Goal: Transaction & Acquisition: Purchase product/service

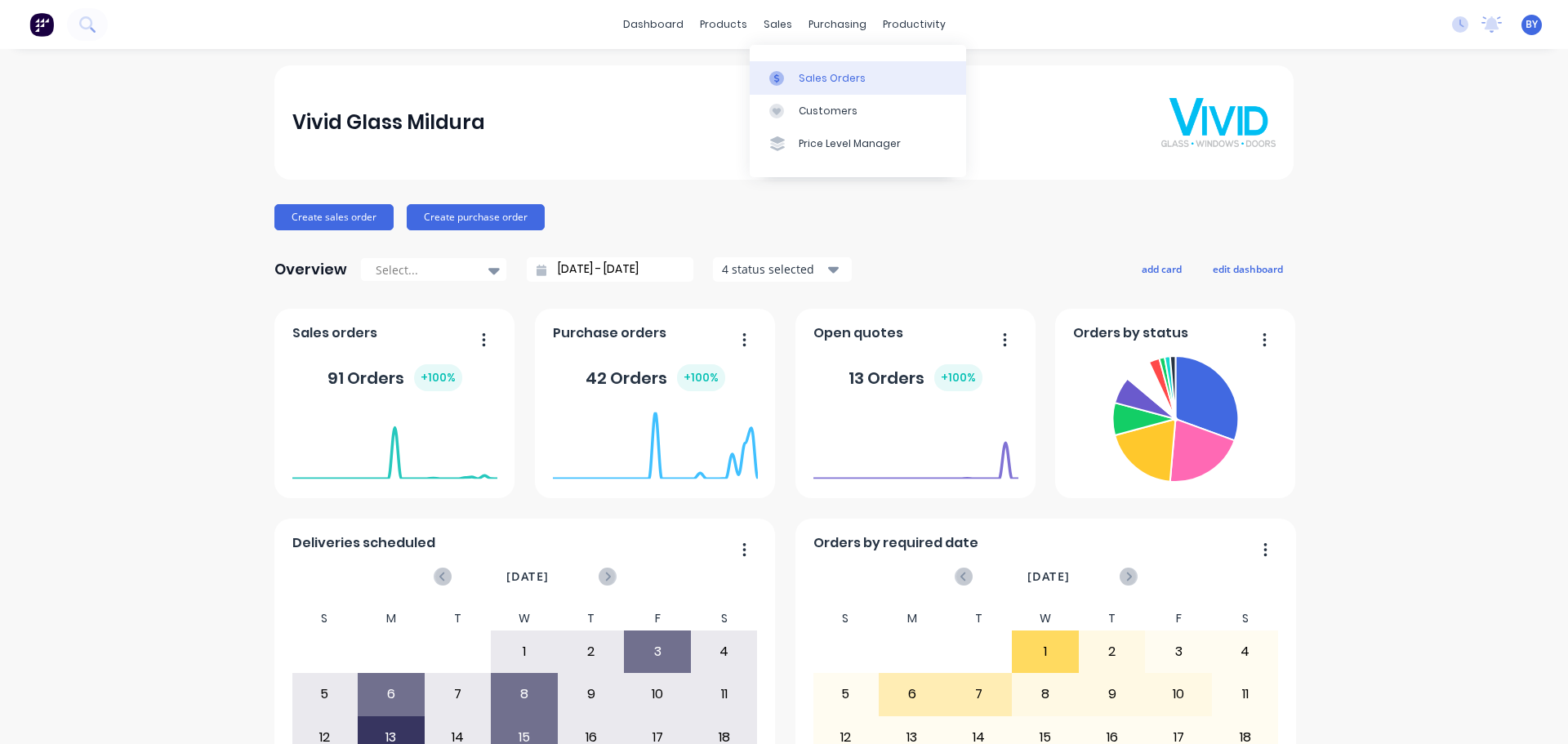
click at [802, 77] on div "Sales Orders" at bounding box center [832, 78] width 67 height 15
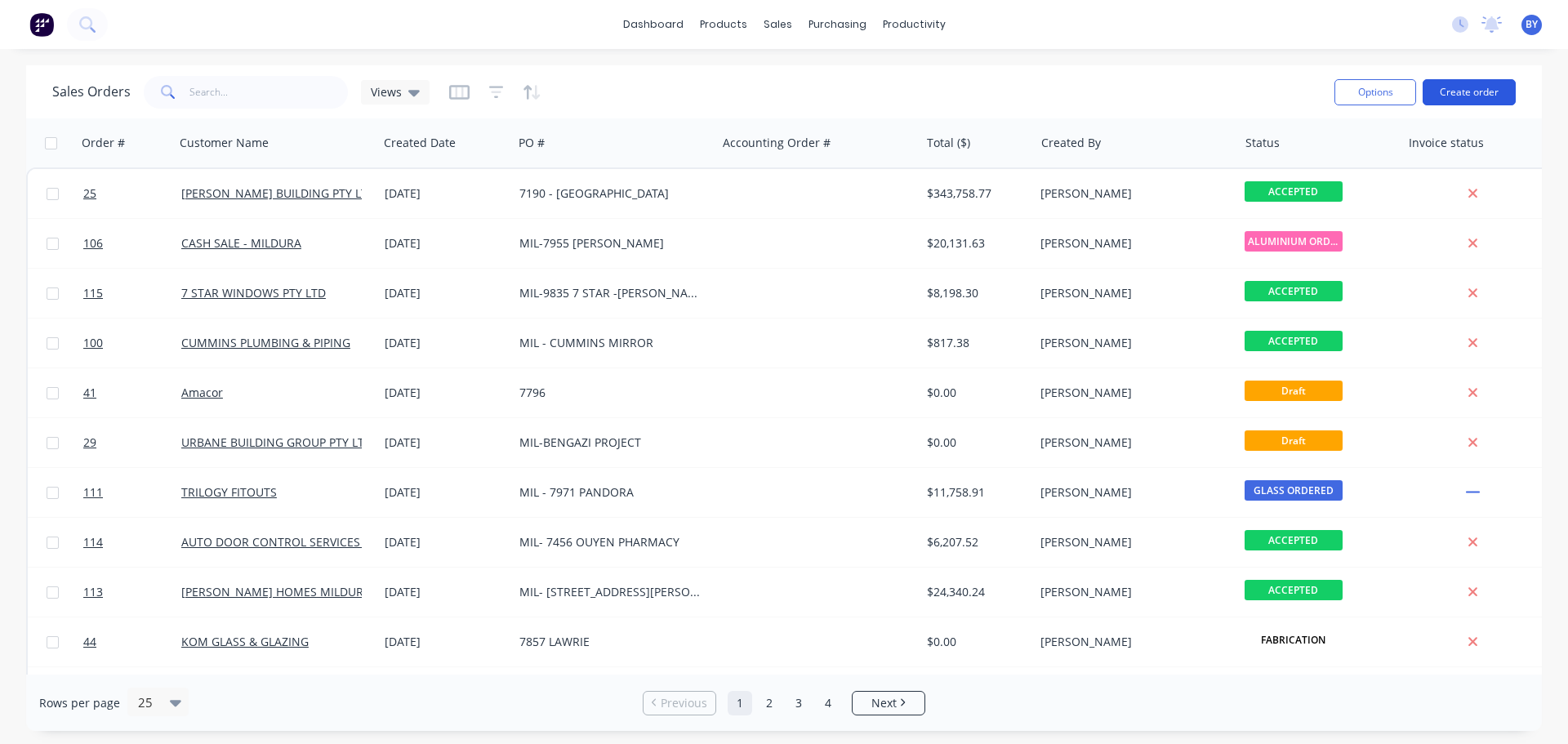
click at [1455, 89] on button "Create order" at bounding box center [1468, 92] width 93 height 26
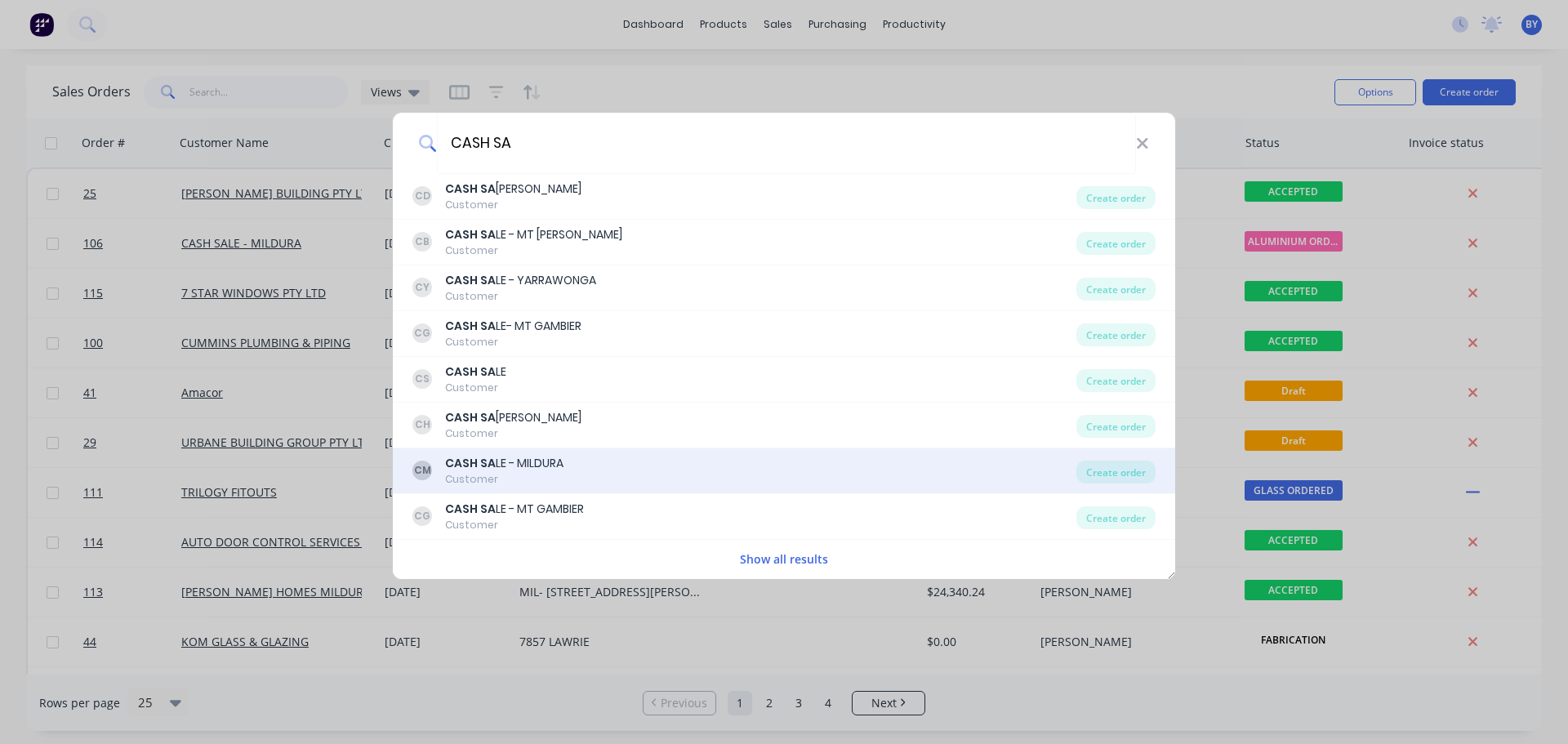
type input "CASH SA"
click at [554, 458] on div "CASH SA LE - MILDURA" at bounding box center [505, 463] width 118 height 18
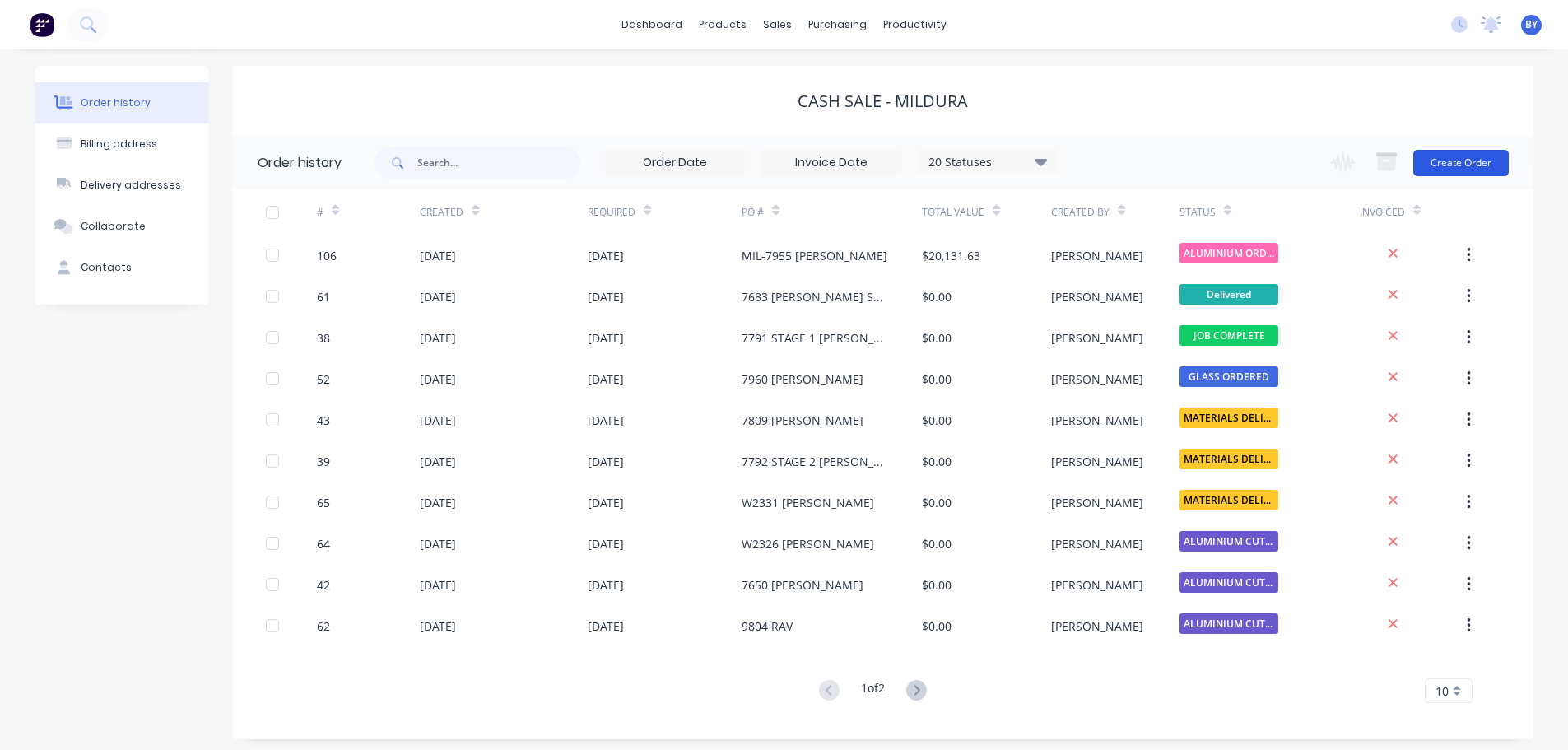
click at [1443, 160] on button "Create Order" at bounding box center [1460, 163] width 96 height 26
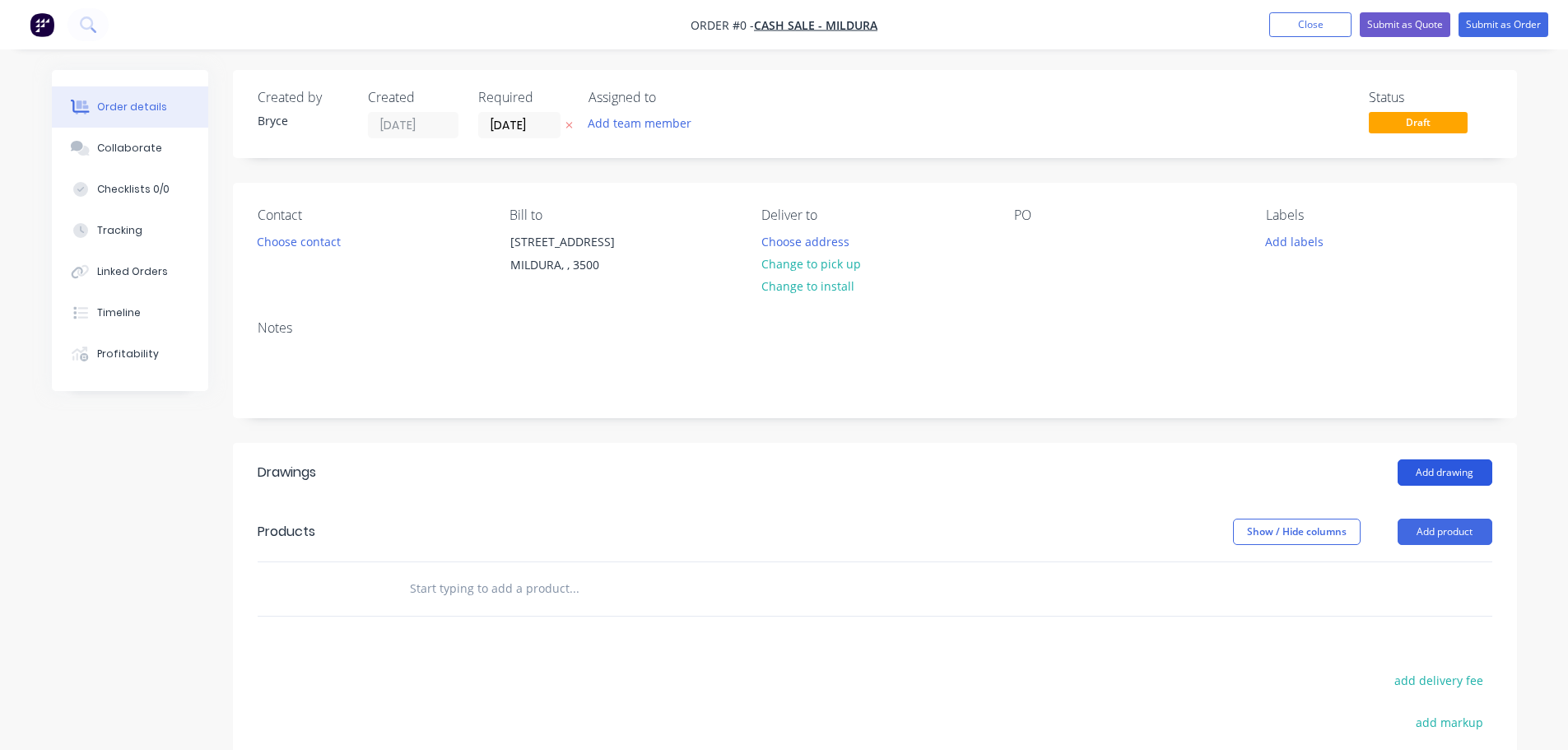
click at [1443, 468] on button "Add drawing" at bounding box center [1444, 472] width 95 height 26
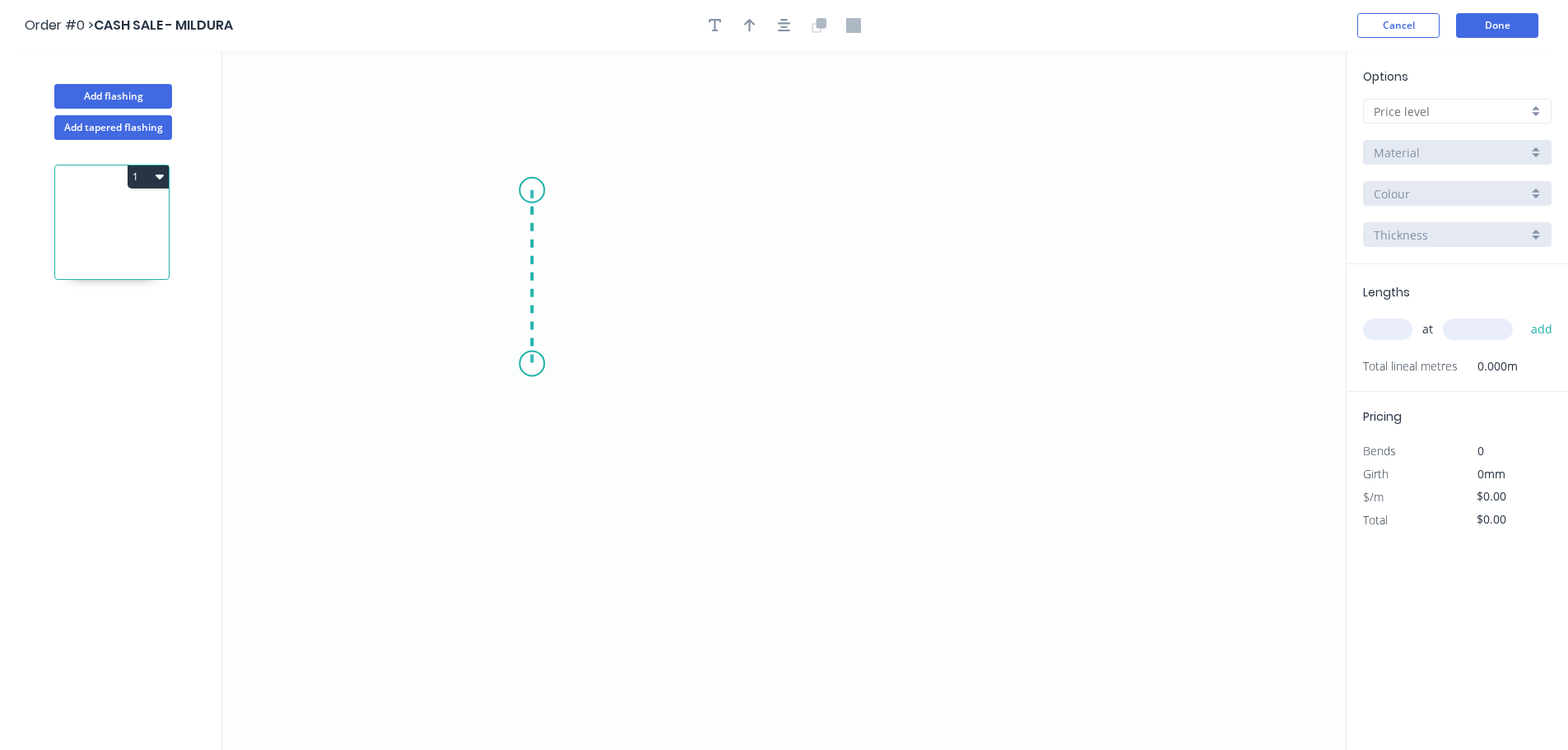
drag, startPoint x: 532, startPoint y: 191, endPoint x: 534, endPoint y: 363, distance: 172.0
click at [534, 363] on icon "0" at bounding box center [784, 401] width 1124 height 699
drag, startPoint x: 534, startPoint y: 363, endPoint x: 646, endPoint y: 356, distance: 112.2
click at [646, 356] on icon "0 ?" at bounding box center [784, 401] width 1124 height 699
drag, startPoint x: 641, startPoint y: 359, endPoint x: 628, endPoint y: 180, distance: 179.5
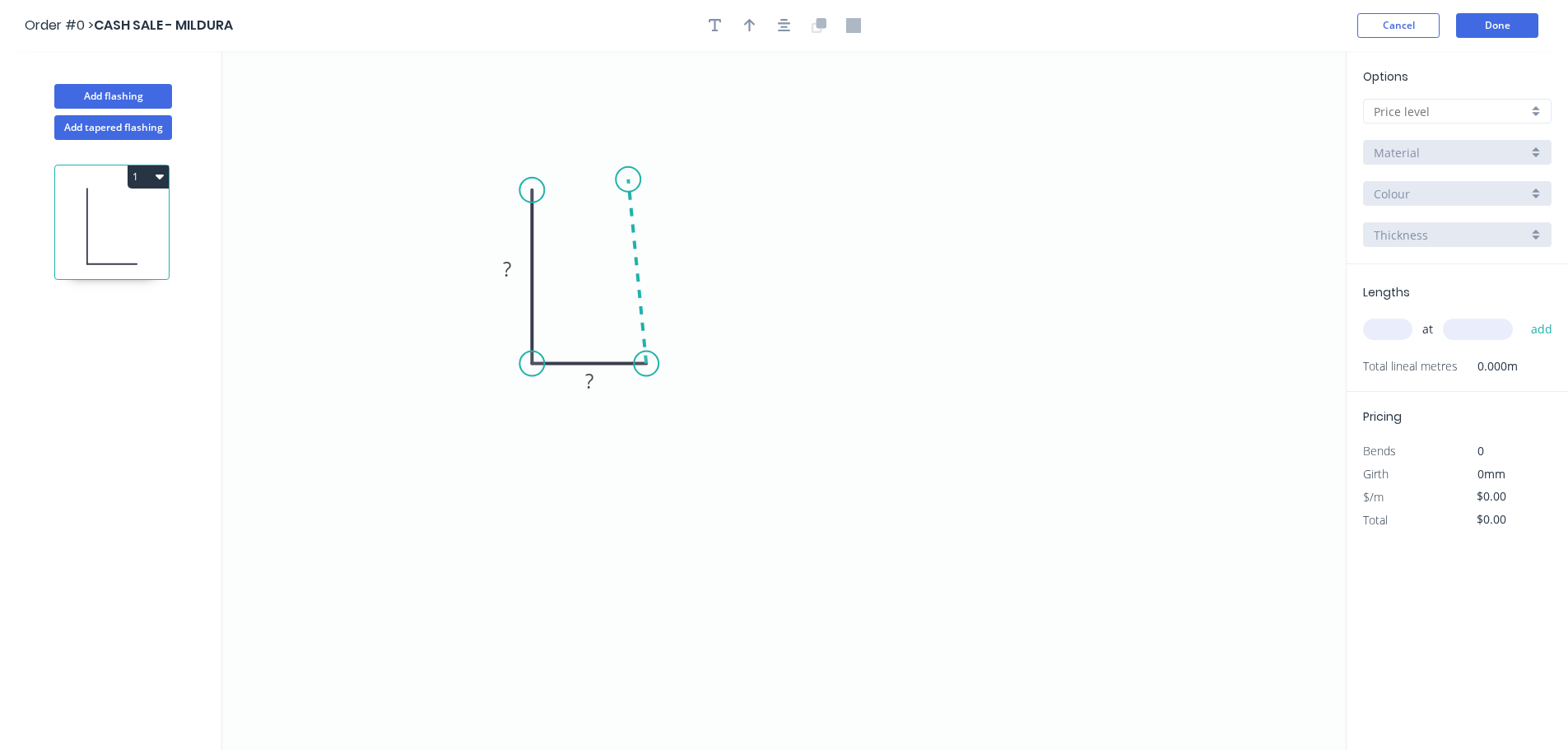
click at [628, 180] on icon "0 ? ?" at bounding box center [784, 401] width 1124 height 699
drag, startPoint x: 530, startPoint y: 191, endPoint x: 622, endPoint y: 186, distance: 92.1
click at [622, 186] on icon "0 ? ? ? ? º" at bounding box center [784, 401] width 1124 height 699
drag, startPoint x: 626, startPoint y: 181, endPoint x: 541, endPoint y: 187, distance: 85.2
click at [541, 187] on icon "0 ? ? ? ? º" at bounding box center [784, 401] width 1124 height 699
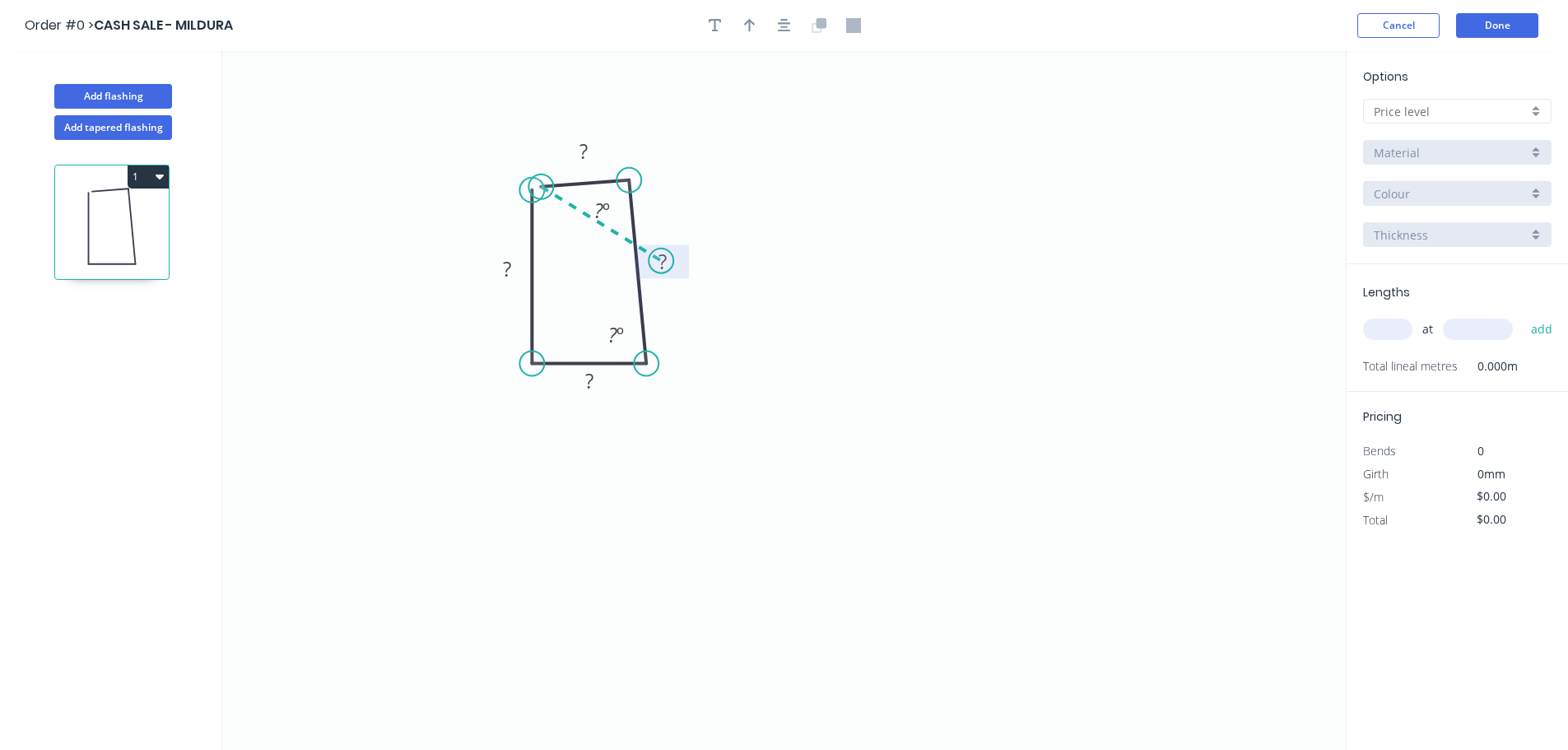
click at [661, 261] on tspan "?" at bounding box center [662, 260] width 8 height 27
click at [509, 270] on circle at bounding box center [509, 260] width 25 height 25
click at [585, 283] on tspan "?" at bounding box center [585, 277] width 8 height 27
click at [536, 355] on circle at bounding box center [532, 363] width 25 height 25
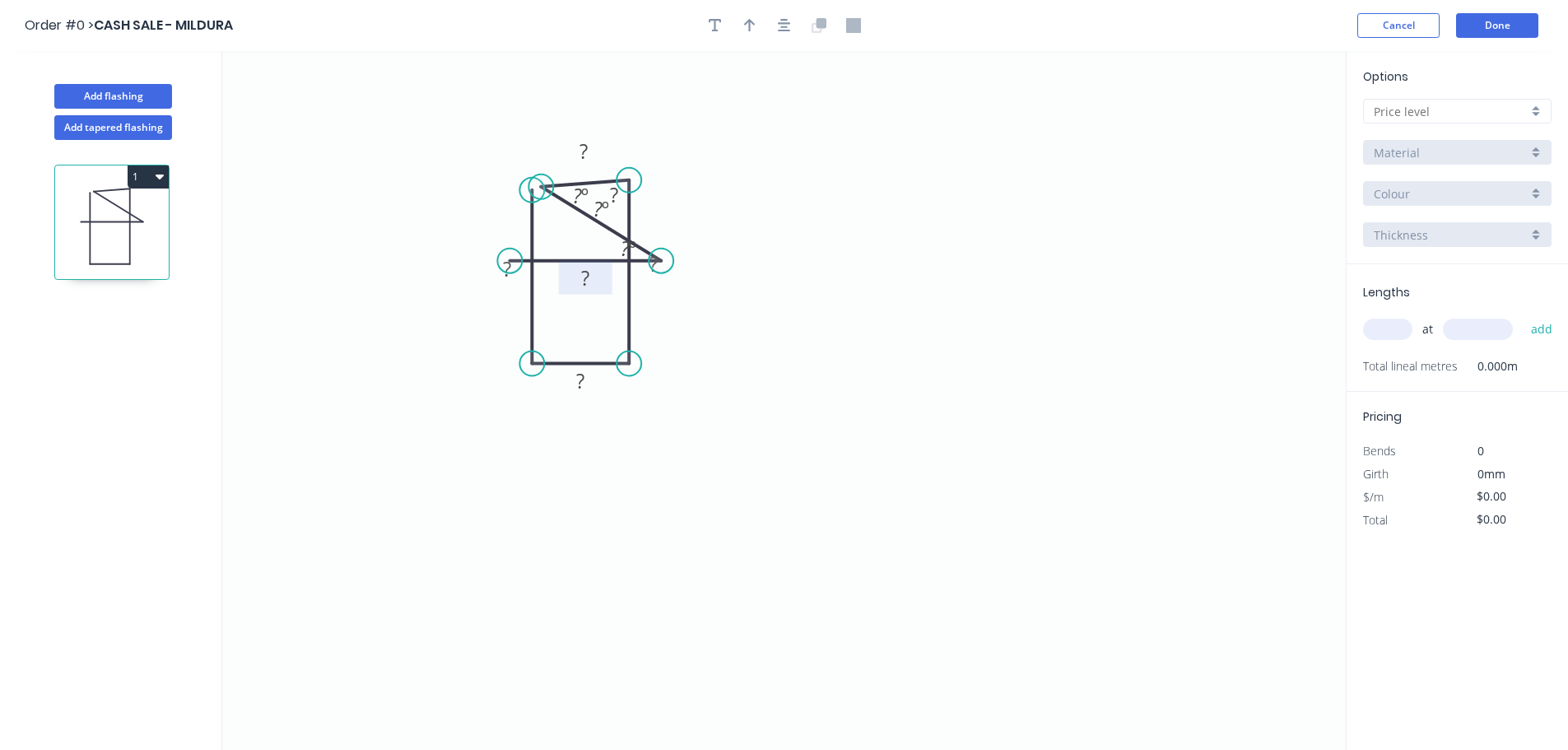
drag, startPoint x: 647, startPoint y: 365, endPoint x: 637, endPoint y: 361, distance: 10.8
click at [637, 361] on circle at bounding box center [628, 363] width 25 height 25
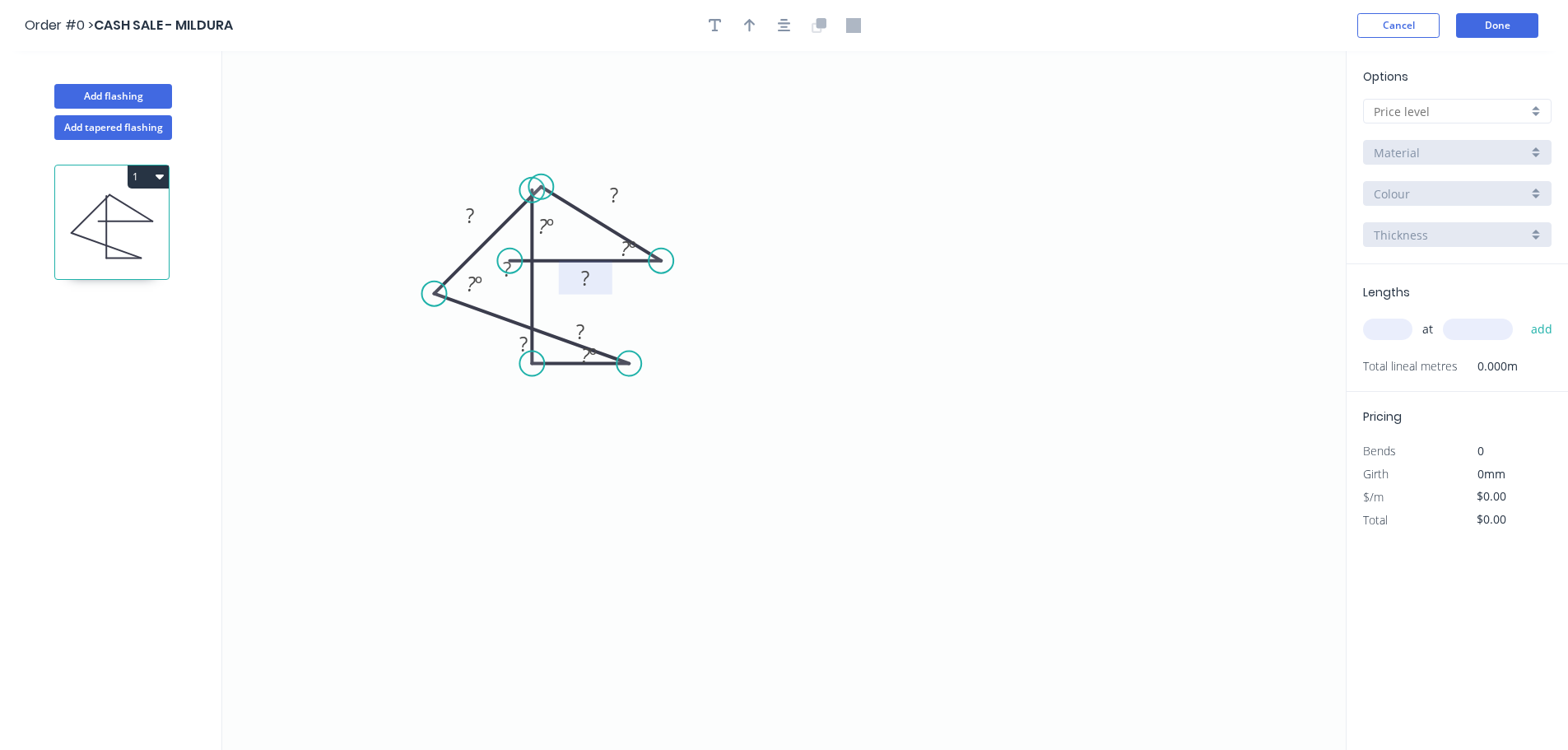
drag, startPoint x: 627, startPoint y: 178, endPoint x: 434, endPoint y: 280, distance: 218.3
click at [434, 280] on icon "0 ? ? ? ? ? ? ? º ? º ? º ? º" at bounding box center [784, 401] width 1124 height 699
click at [504, 264] on circle at bounding box center [504, 260] width 25 height 25
click at [504, 263] on circle at bounding box center [504, 260] width 25 height 25
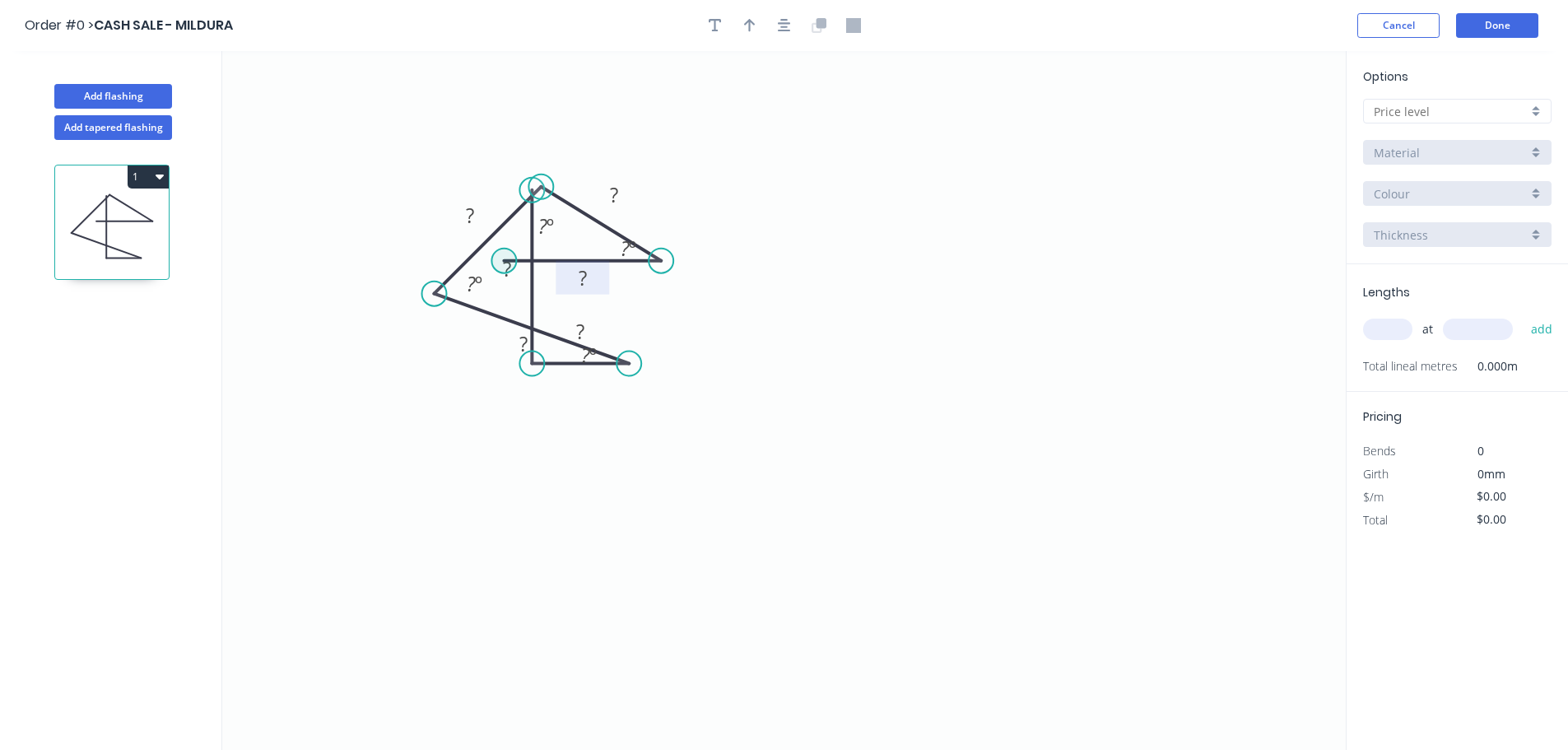
click at [504, 263] on circle at bounding box center [504, 260] width 25 height 25
drag, startPoint x: 504, startPoint y: 263, endPoint x: 499, endPoint y: 364, distance: 101.1
click at [499, 364] on icon "0 ? ? ? ? ? ? ? º ? º ? º ? º" at bounding box center [784, 401] width 1124 height 699
drag, startPoint x: 507, startPoint y: 363, endPoint x: 662, endPoint y: 262, distance: 185.0
click at [662, 262] on icon "0 ? ? ? ? ? ? ? ? º ? º ? º ? º" at bounding box center [784, 401] width 1124 height 699
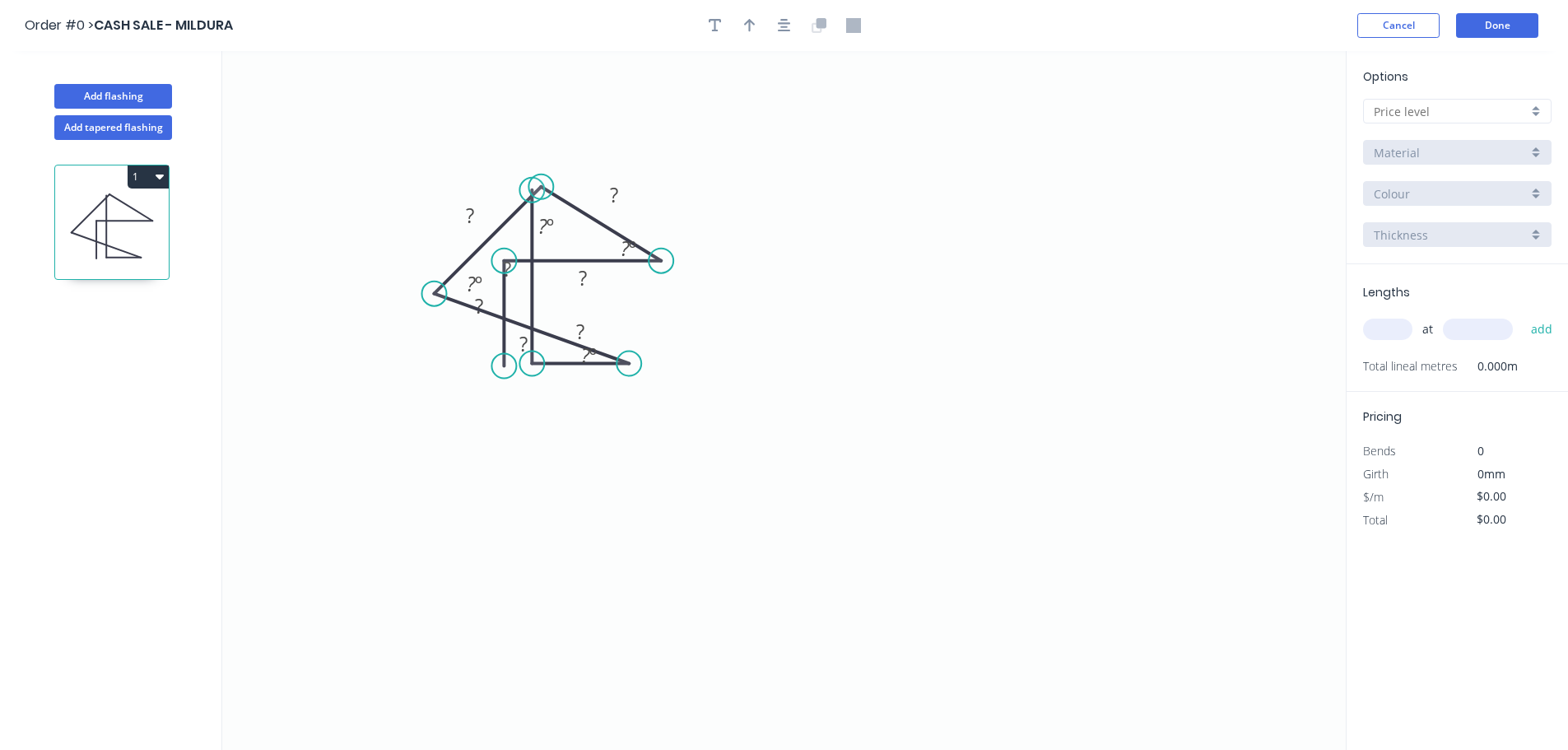
click at [507, 366] on circle at bounding box center [504, 366] width 25 height 25
click at [507, 365] on circle at bounding box center [504, 366] width 25 height 25
drag, startPoint x: 507, startPoint y: 363, endPoint x: 664, endPoint y: 262, distance: 186.7
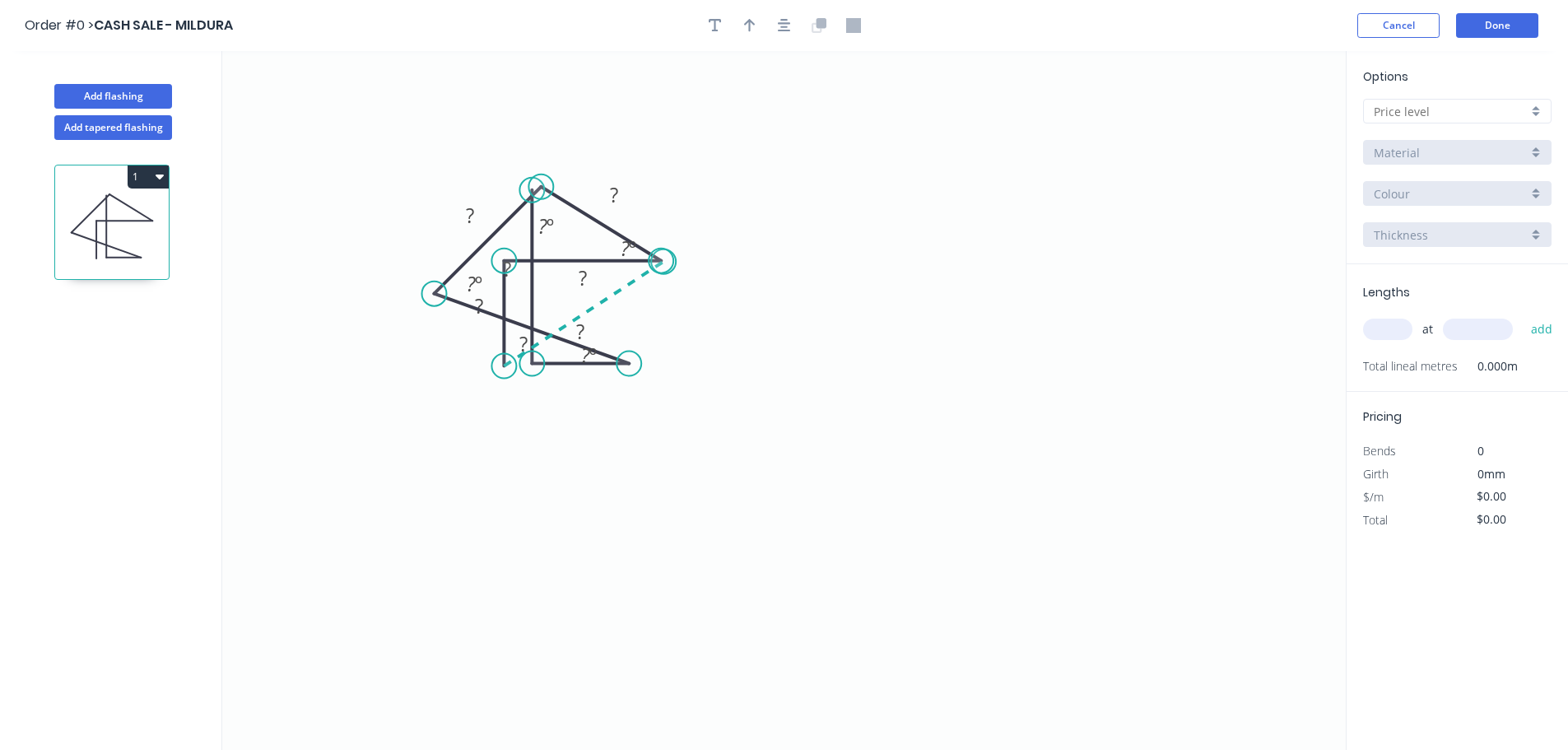
click at [664, 262] on icon "0 ? ? ? ? ? ? ? ? º ? º ? º ? º" at bounding box center [784, 401] width 1124 height 699
click at [507, 370] on circle at bounding box center [504, 370] width 25 height 25
drag, startPoint x: 507, startPoint y: 370, endPoint x: 498, endPoint y: 371, distance: 9.1
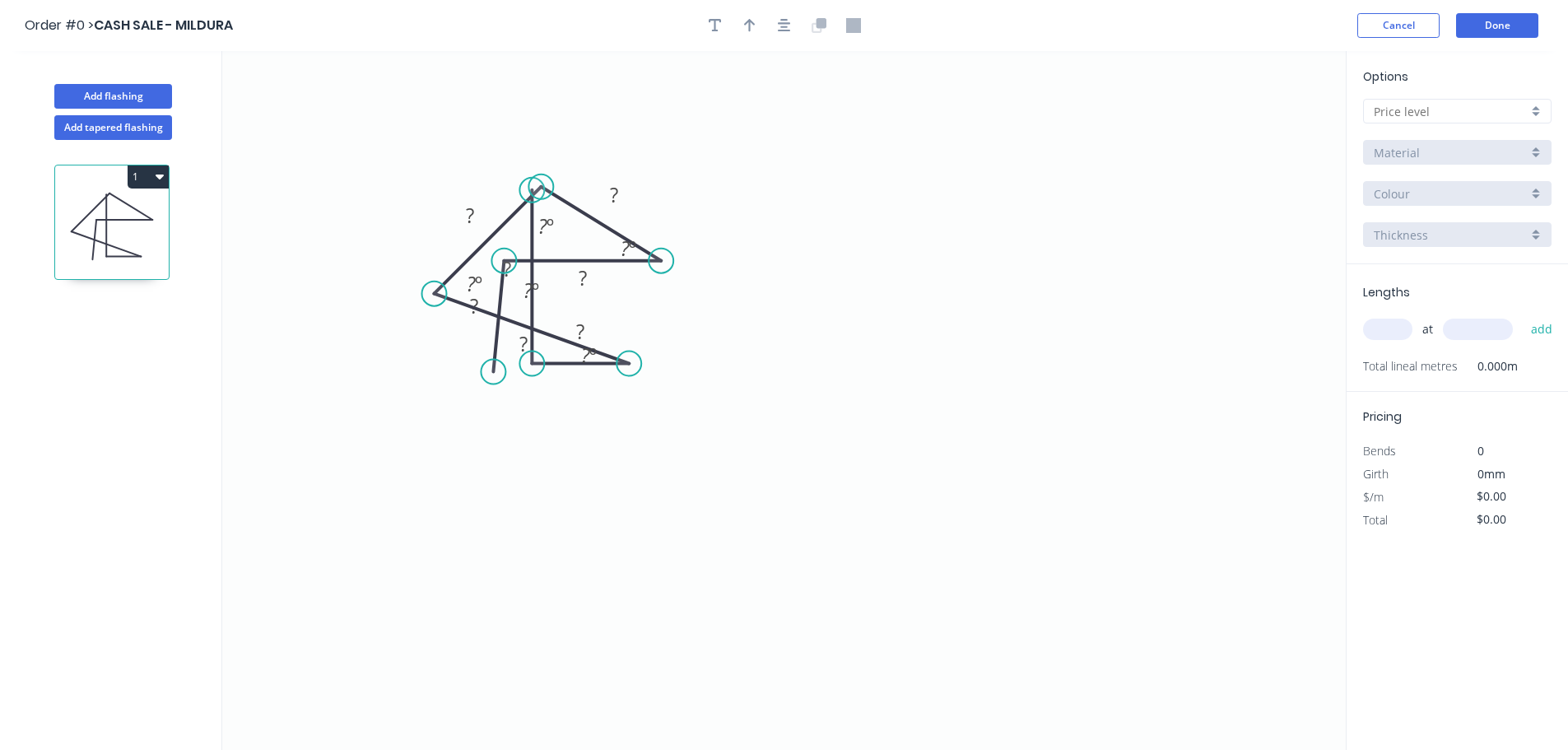
click at [498, 371] on circle at bounding box center [493, 372] width 25 height 25
click at [499, 370] on circle at bounding box center [504, 371] width 25 height 25
click at [506, 368] on circle at bounding box center [504, 370] width 25 height 25
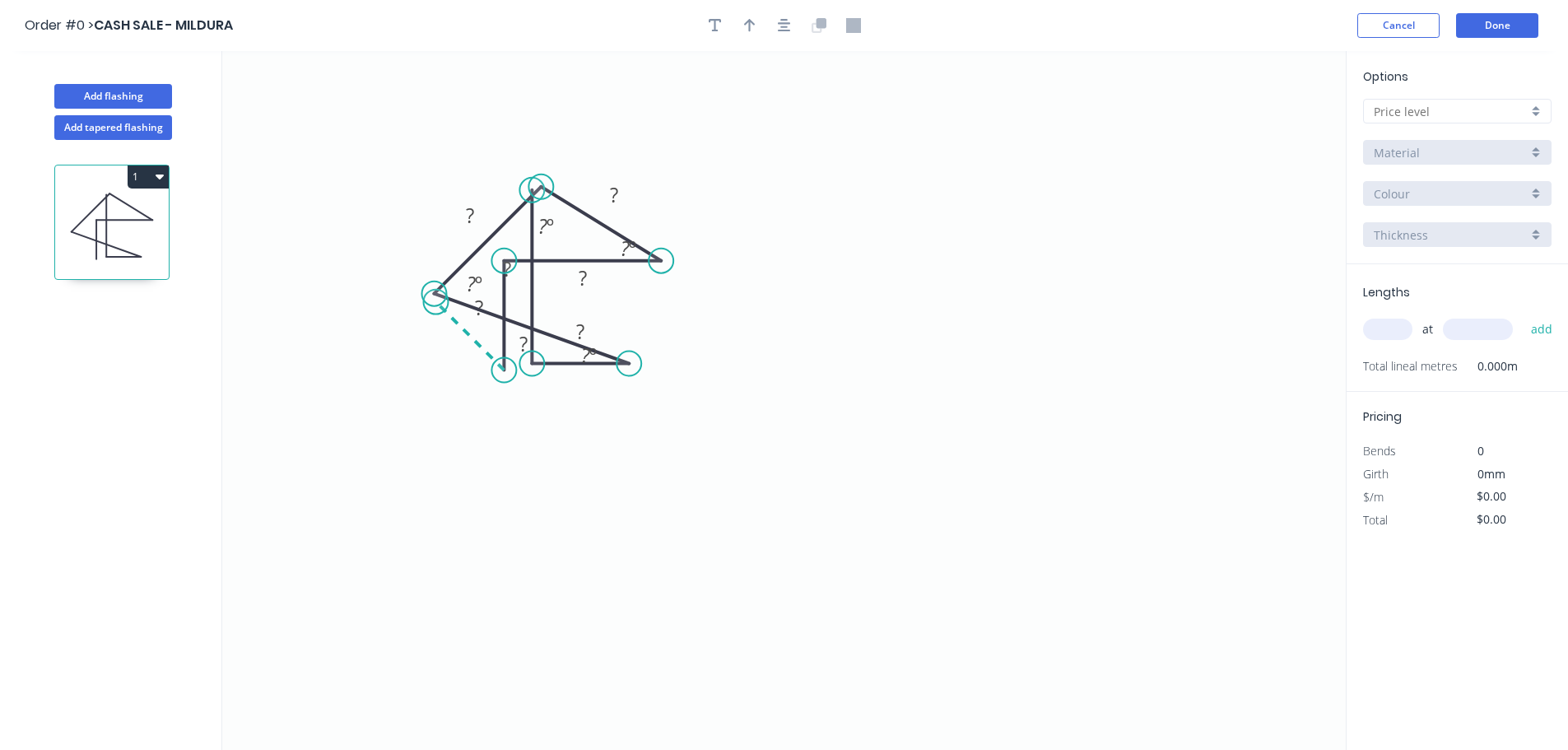
drag, startPoint x: 506, startPoint y: 368, endPoint x: 435, endPoint y: 296, distance: 101.1
click at [435, 296] on icon "0 ? ? ? ? ? ? ? ? º ? º ? º ? º" at bounding box center [784, 401] width 1124 height 699
click at [501, 369] on circle at bounding box center [504, 370] width 25 height 25
drag, startPoint x: 501, startPoint y: 369, endPoint x: 642, endPoint y: 517, distance: 204.4
click at [642, 517] on icon "0 ? ? ? ? ? ? ? ? º ? º ? º ? º" at bounding box center [784, 401] width 1124 height 699
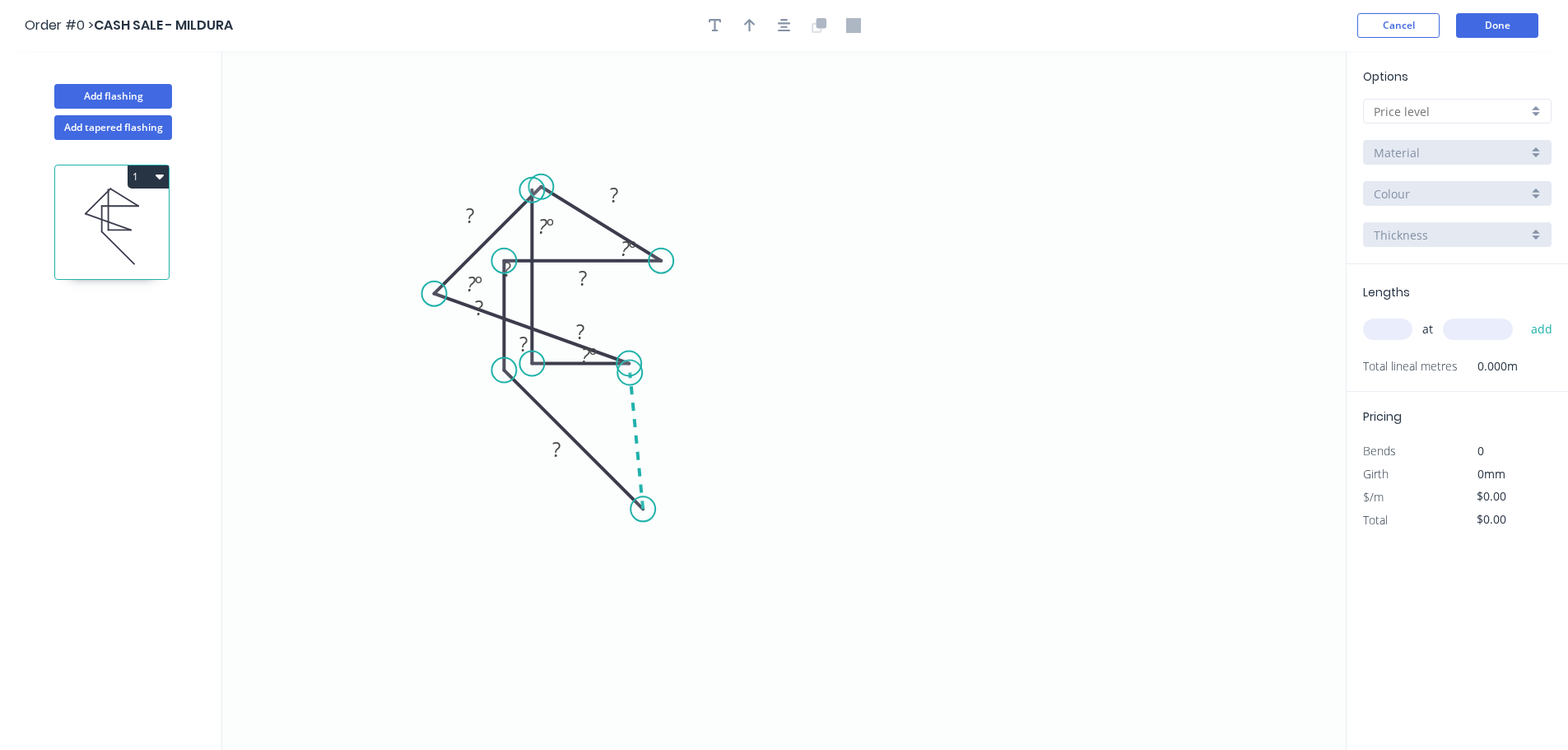
drag, startPoint x: 643, startPoint y: 513, endPoint x: 629, endPoint y: 373, distance: 140.7
click at [629, 373] on icon "0 ? ? ? ? ? ? ? ? ? º ? º ? º ? º" at bounding box center [784, 401] width 1124 height 699
click at [162, 174] on icon "button" at bounding box center [159, 176] width 8 height 13
click at [92, 246] on div "Delete" at bounding box center [90, 251] width 126 height 24
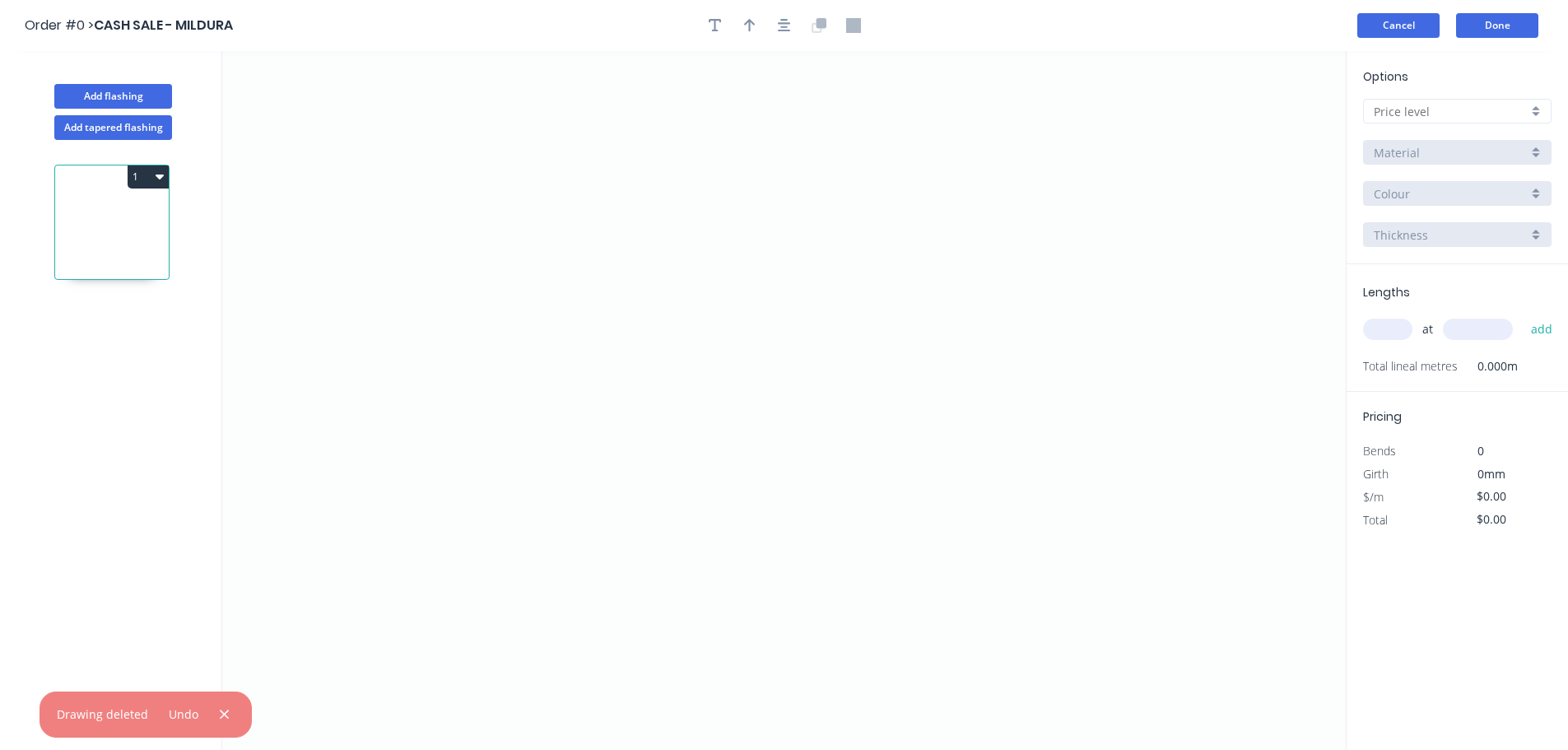
click at [1394, 25] on button "Cancel" at bounding box center [1398, 25] width 83 height 25
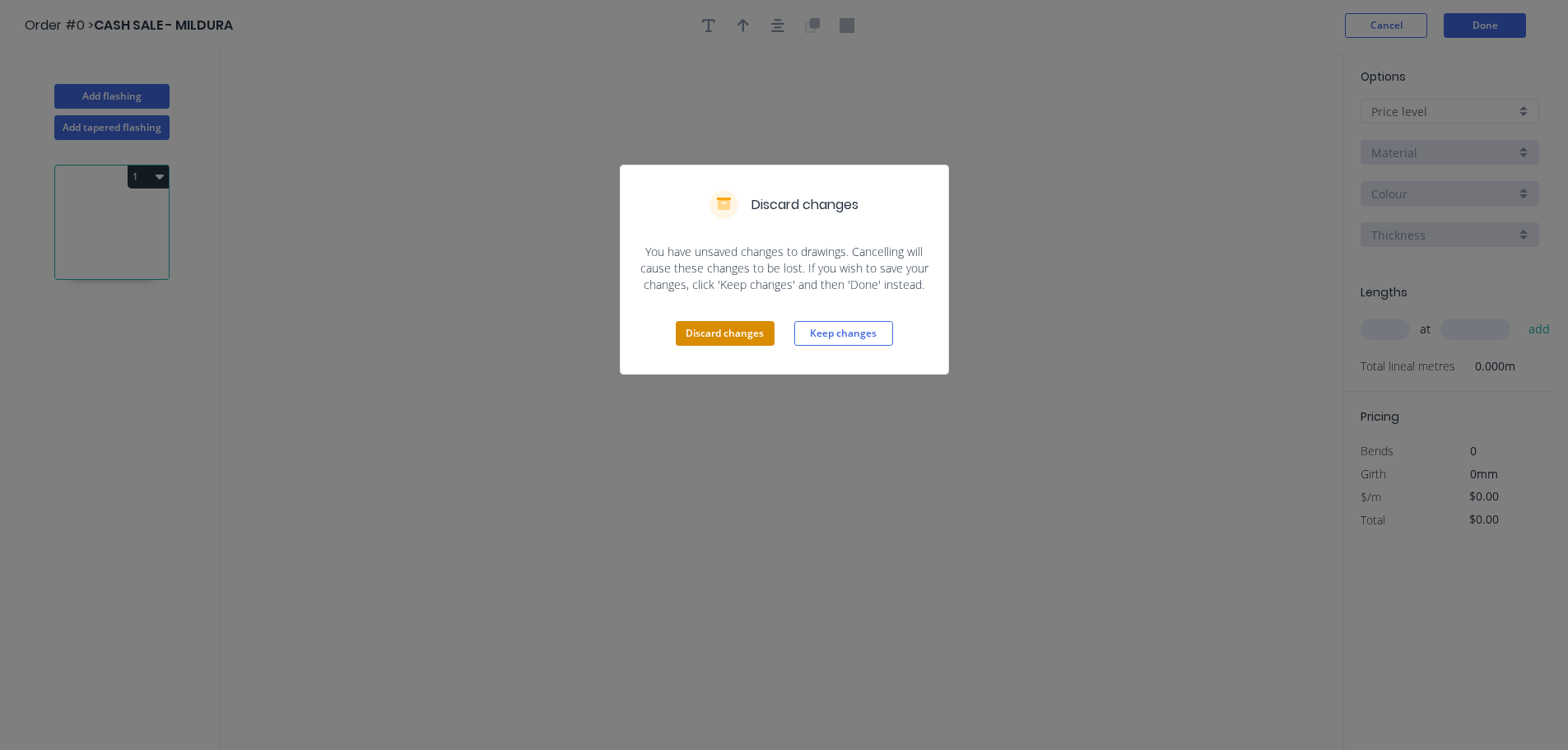
click at [704, 332] on button "Discard changes" at bounding box center [725, 333] width 99 height 25
